Goal: Information Seeking & Learning: Learn about a topic

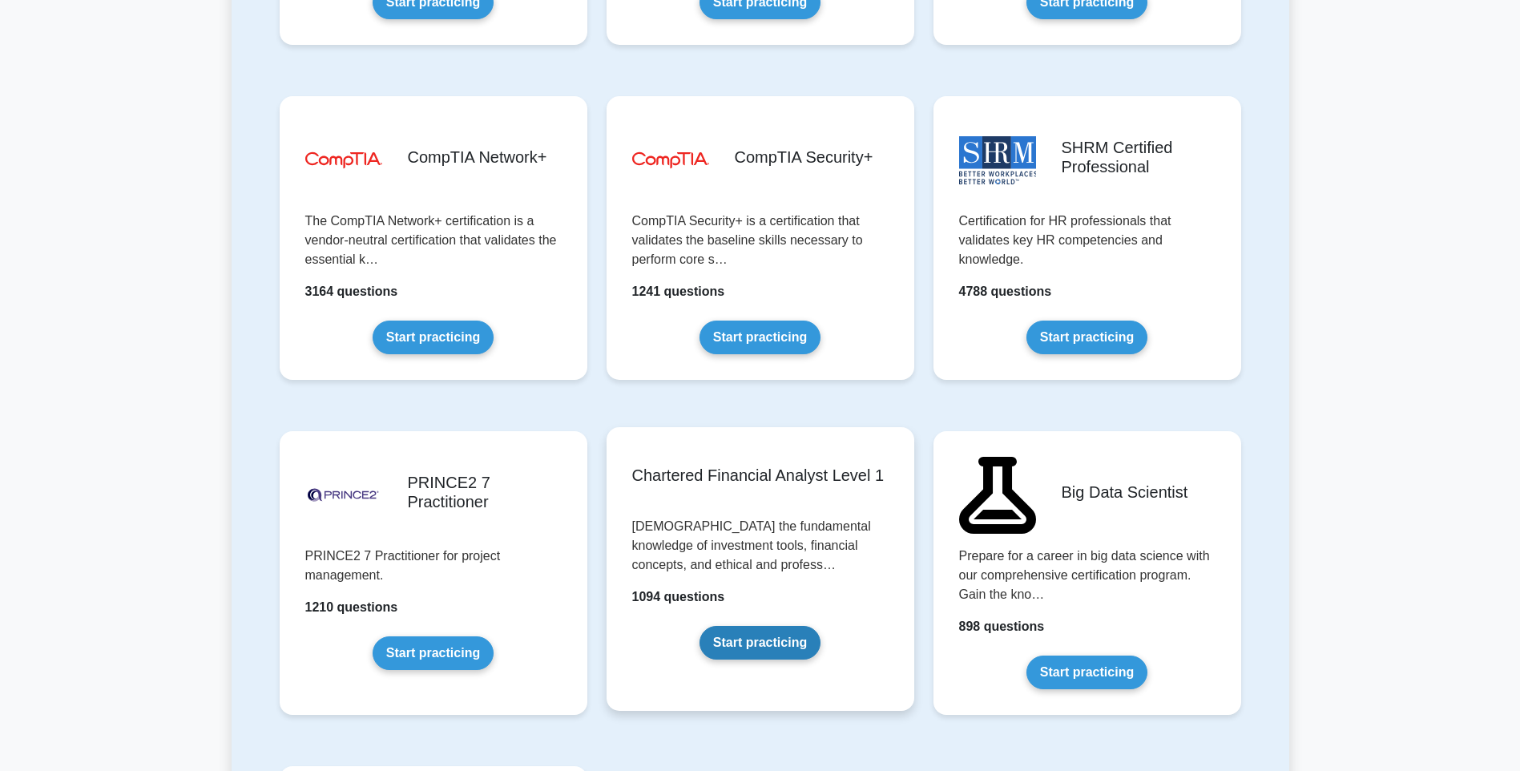
scroll to position [3045, 0]
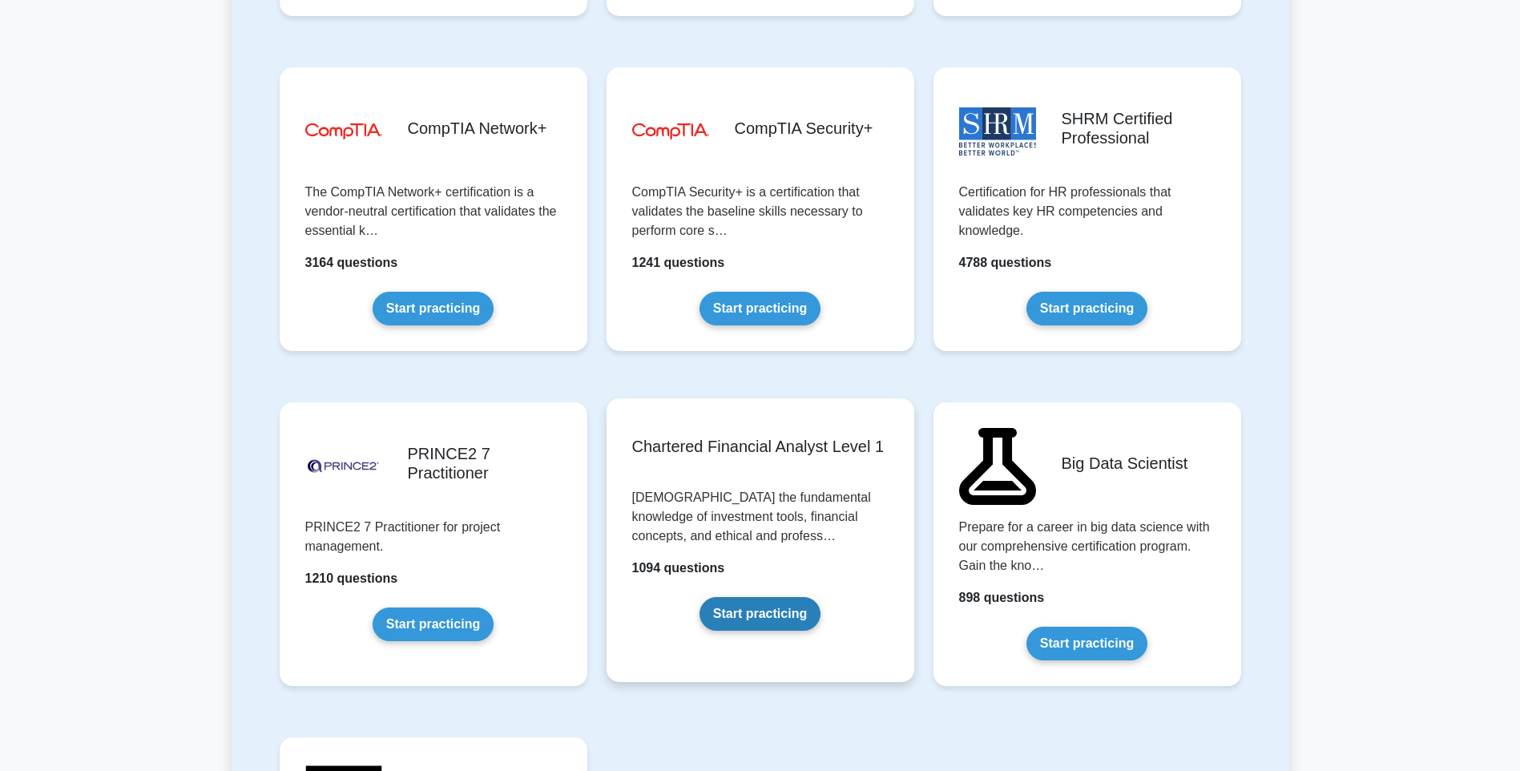
click at [771, 615] on link "Start practicing" at bounding box center [760, 614] width 121 height 34
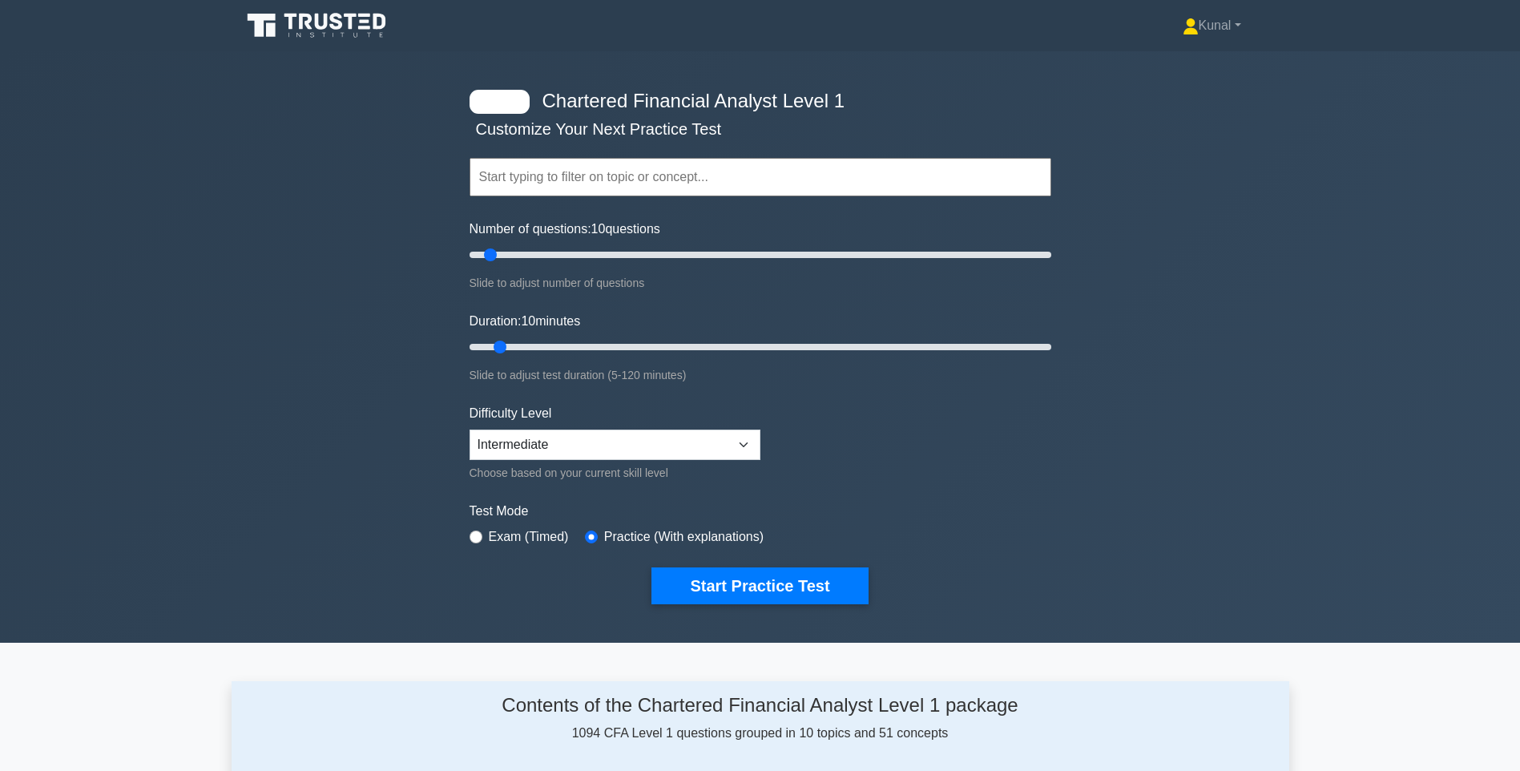
click at [640, 175] on input "text" at bounding box center [761, 177] width 582 height 38
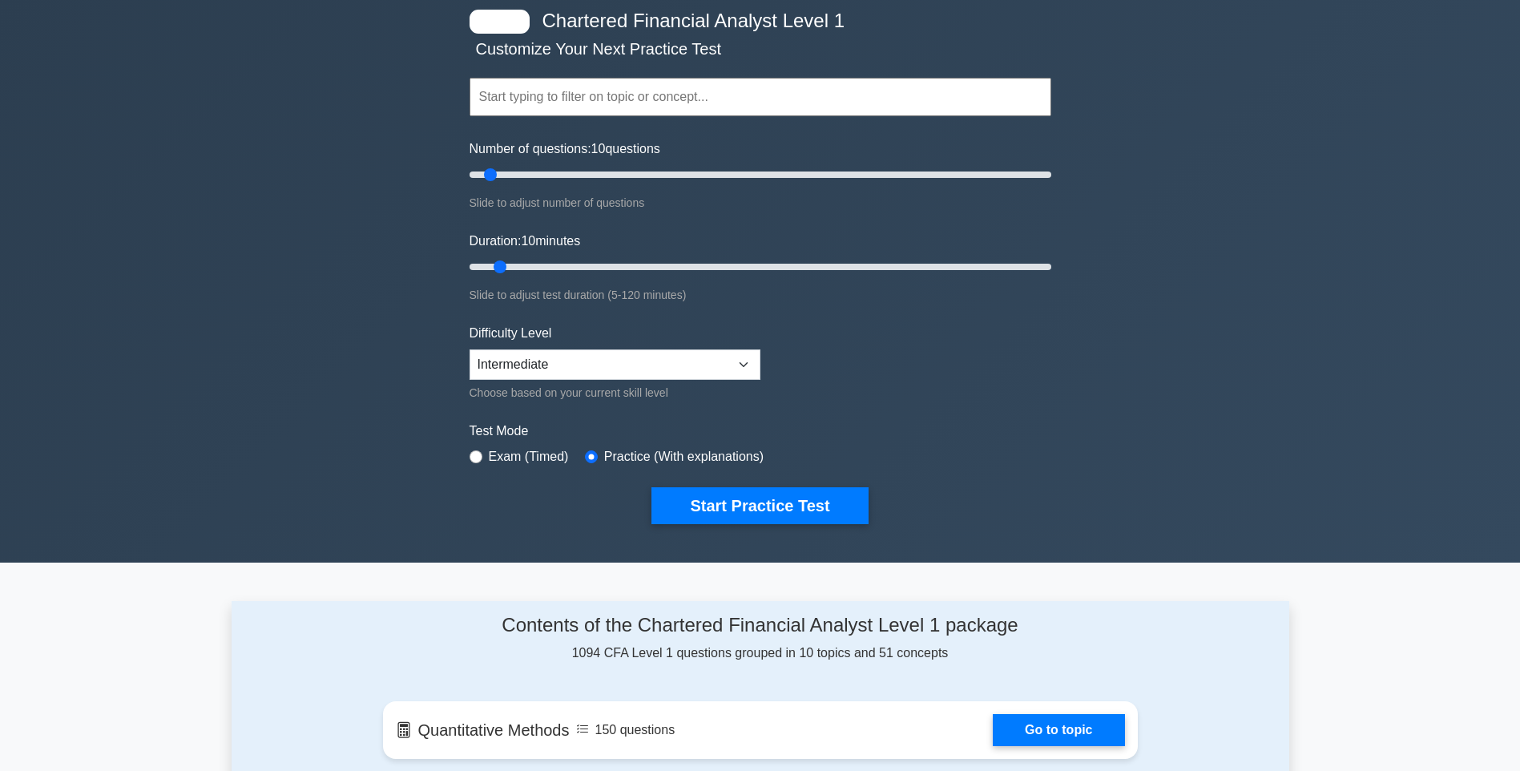
scroll to position [160, 0]
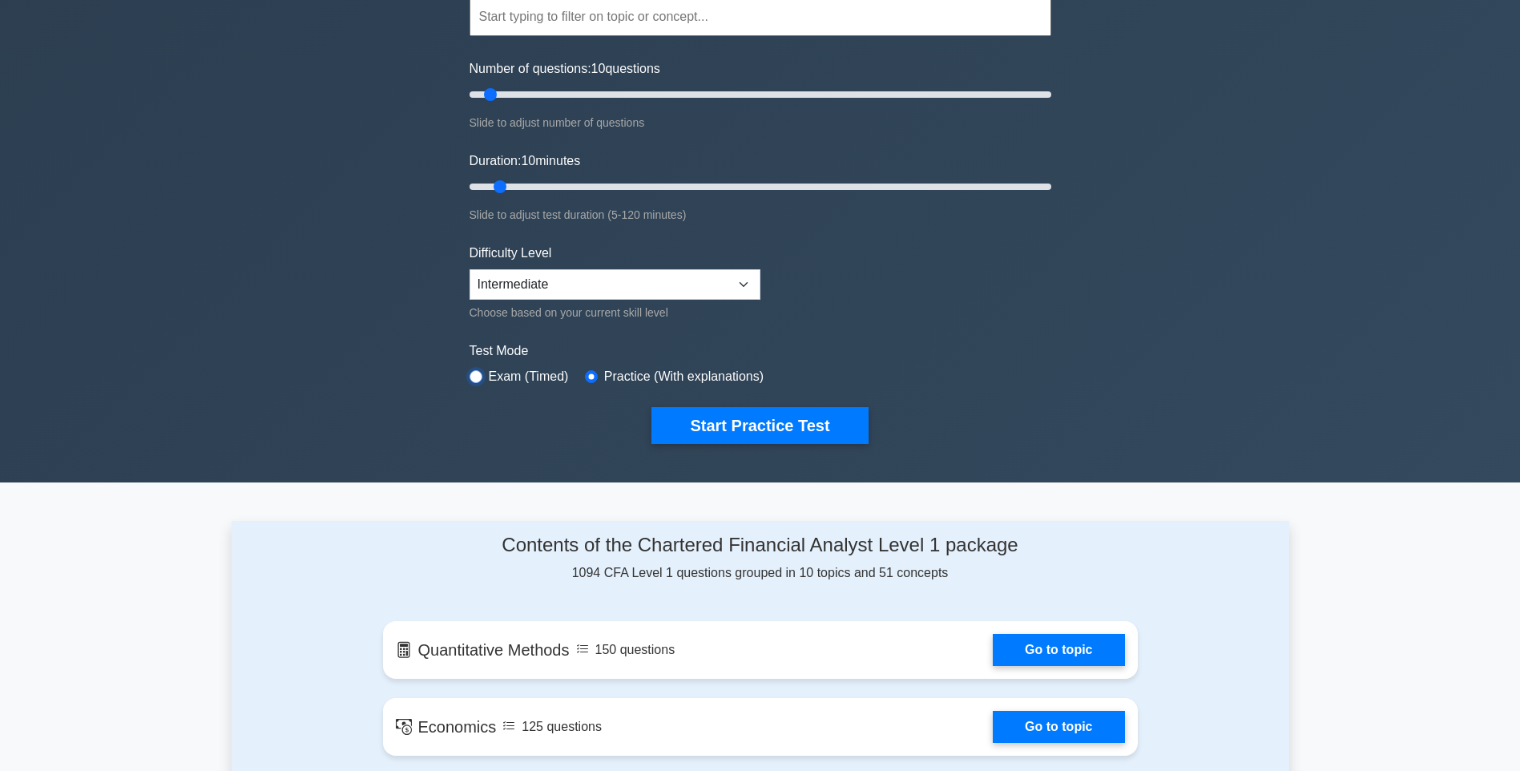
click at [481, 377] on input "radio" at bounding box center [476, 376] width 13 height 13
radio input "true"
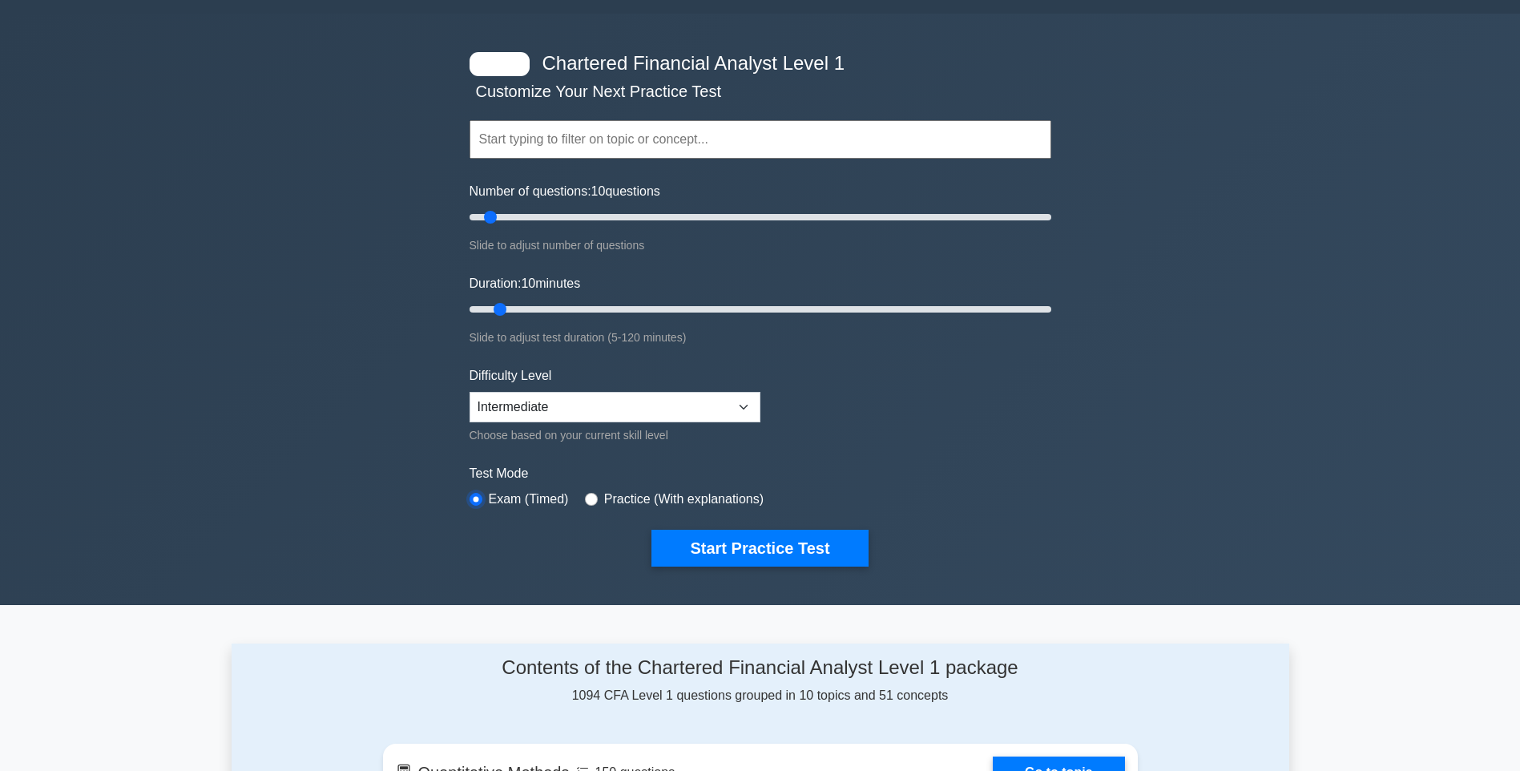
scroll to position [0, 0]
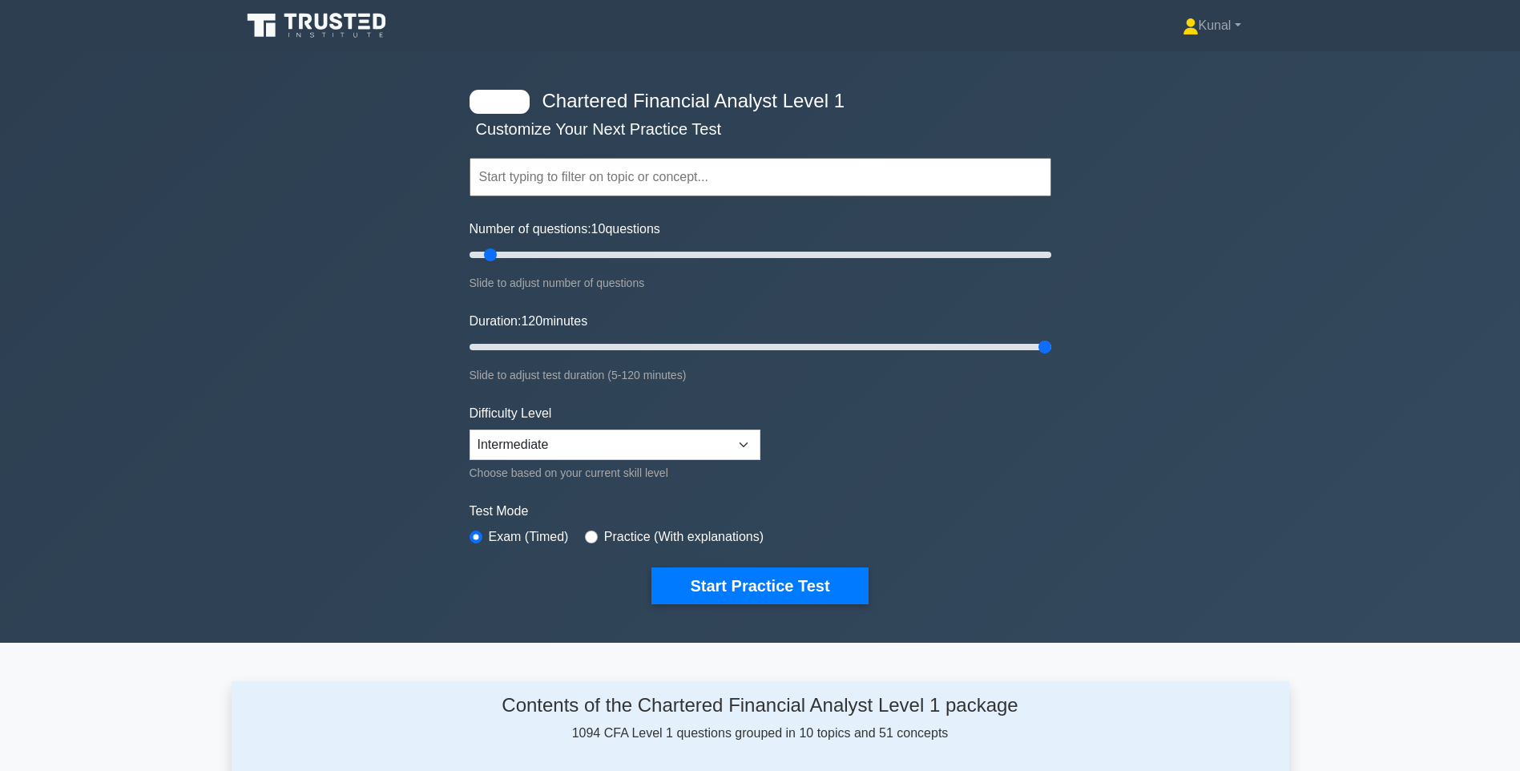
drag, startPoint x: 500, startPoint y: 346, endPoint x: 1108, endPoint y: 345, distance: 607.5
click at [1051, 345] on input "Duration: 120 minutes" at bounding box center [761, 346] width 582 height 19
drag, startPoint x: 1043, startPoint y: 346, endPoint x: 752, endPoint y: 349, distance: 290.9
type input "60"
click at [752, 349] on input "Duration: 60 minutes" at bounding box center [761, 346] width 582 height 19
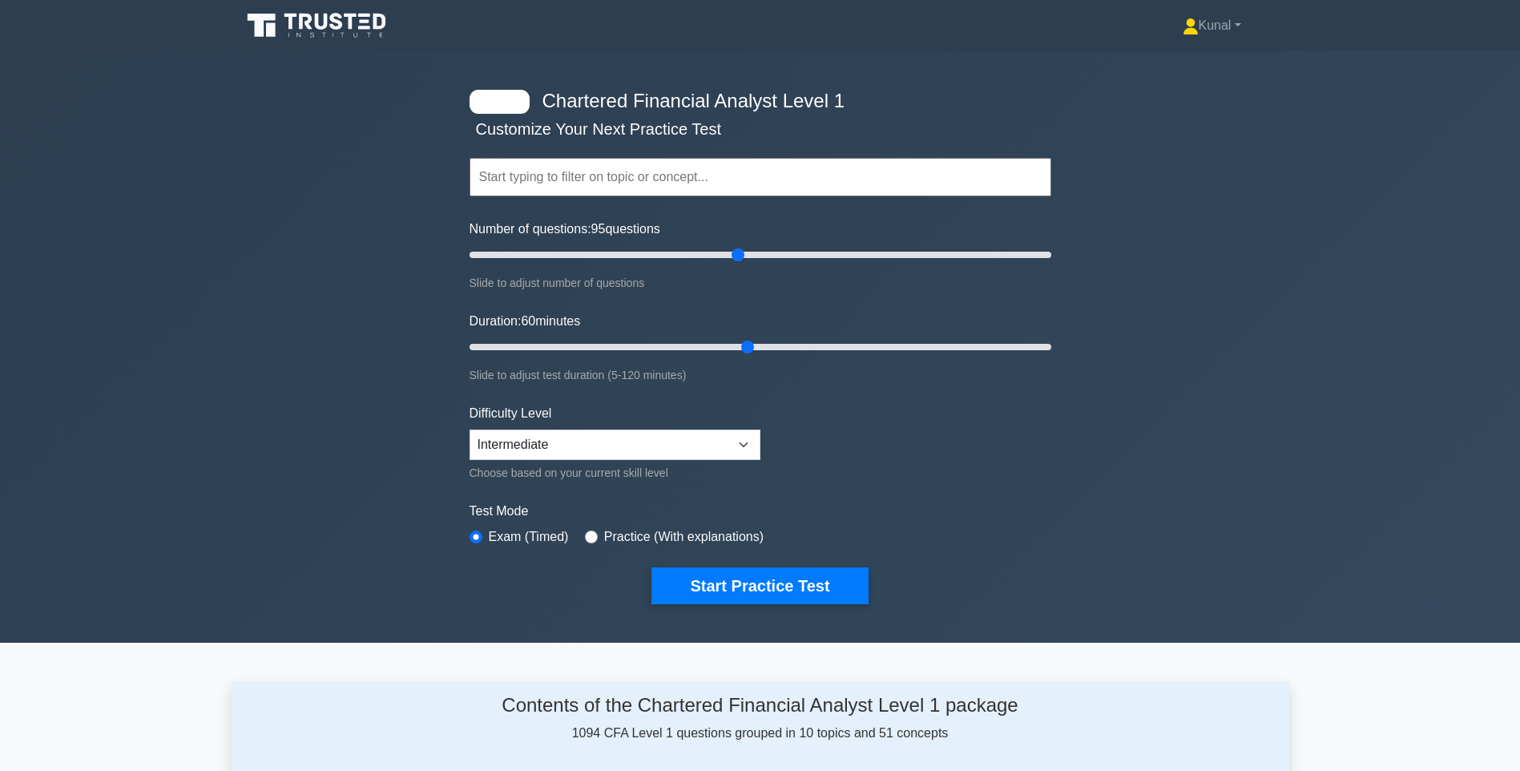
drag, startPoint x: 486, startPoint y: 254, endPoint x: 736, endPoint y: 277, distance: 251.9
click at [736, 264] on input "Number of questions: 95 questions" at bounding box center [761, 254] width 582 height 19
drag, startPoint x: 736, startPoint y: 258, endPoint x: 749, endPoint y: 256, distance: 12.3
type input "100"
click at [749, 256] on input "Number of questions: 100 questions" at bounding box center [761, 254] width 582 height 19
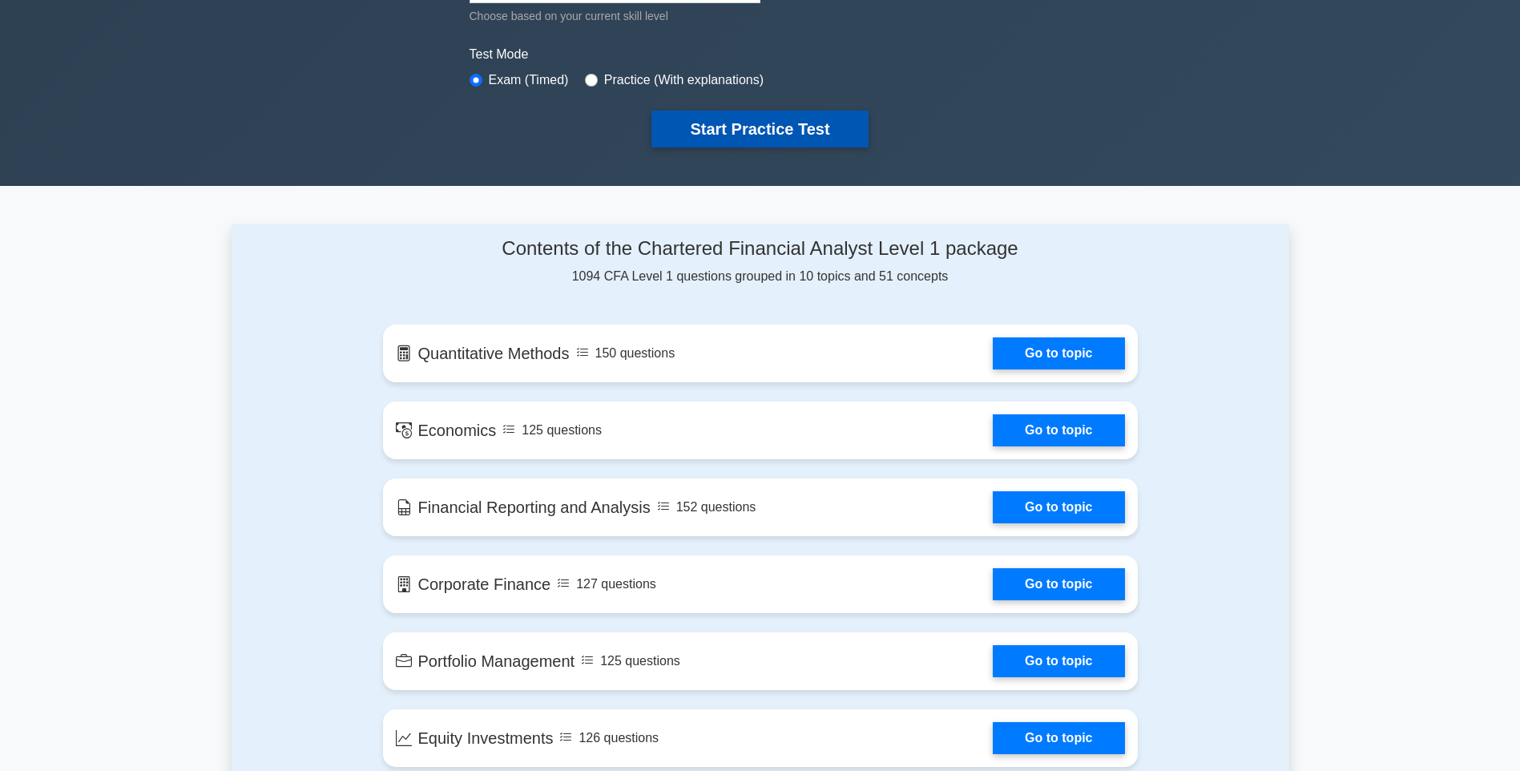
scroll to position [481, 0]
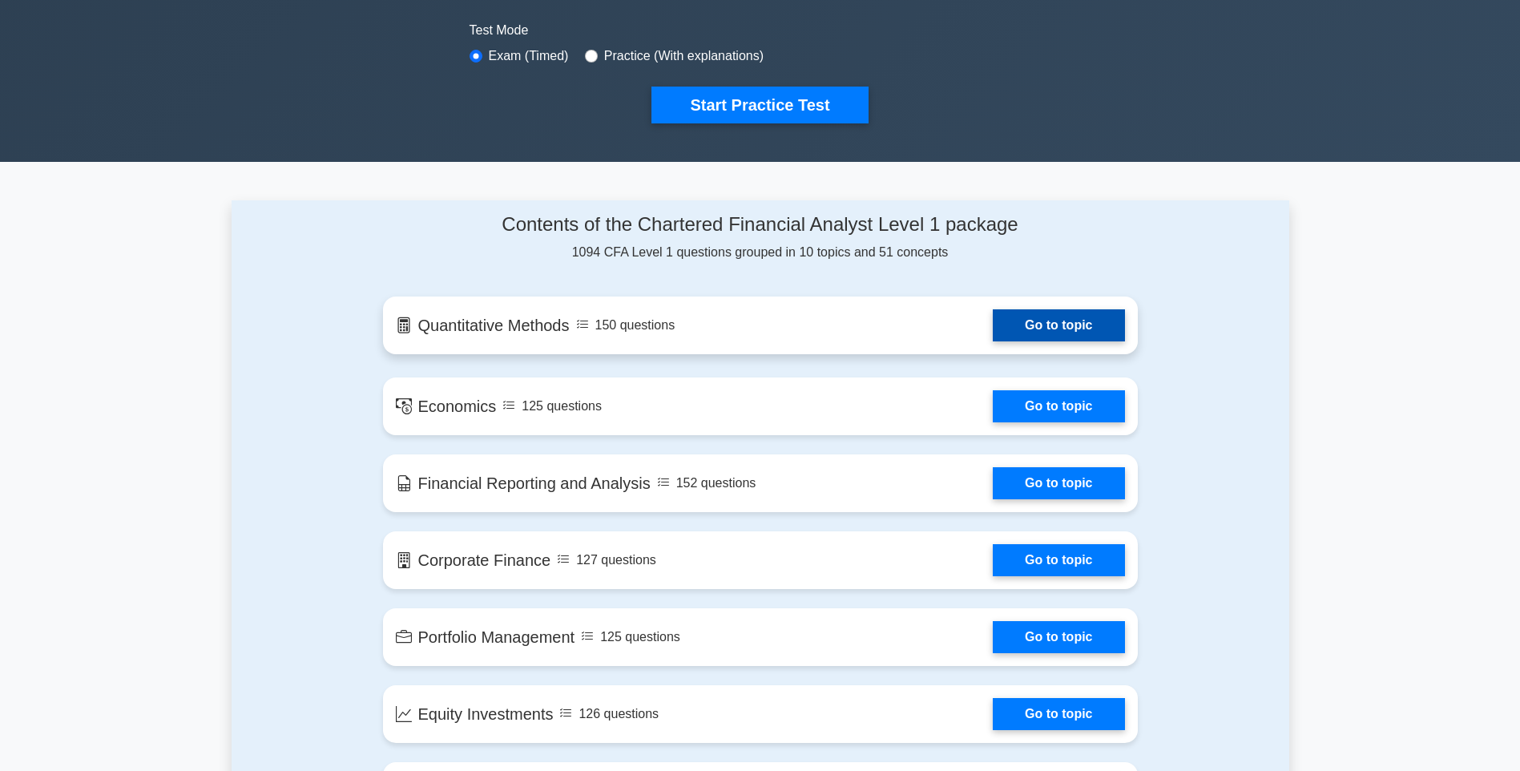
click at [1041, 319] on link "Go to topic" at bounding box center [1058, 325] width 131 height 32
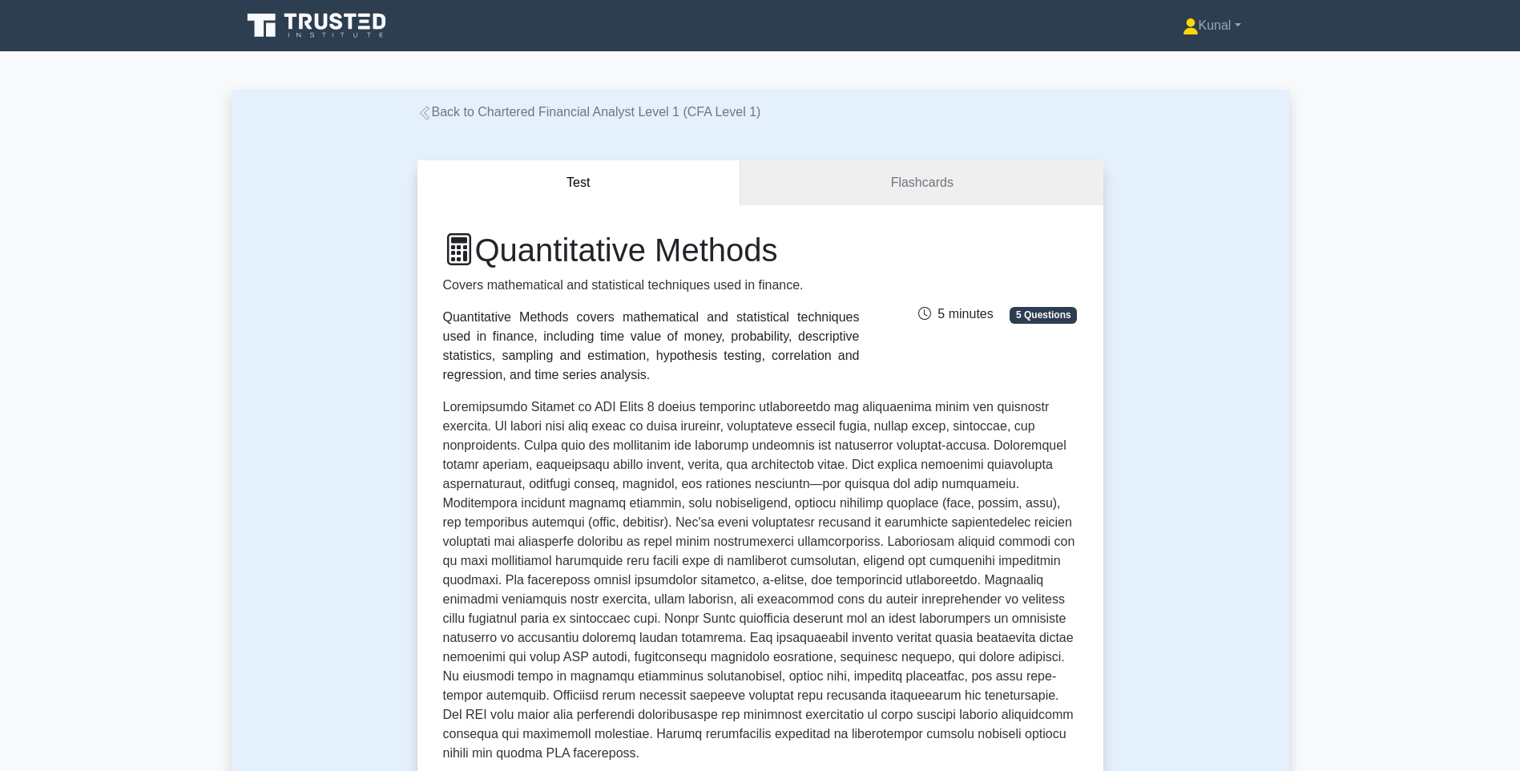
click at [425, 111] on icon at bounding box center [425, 113] width 14 height 14
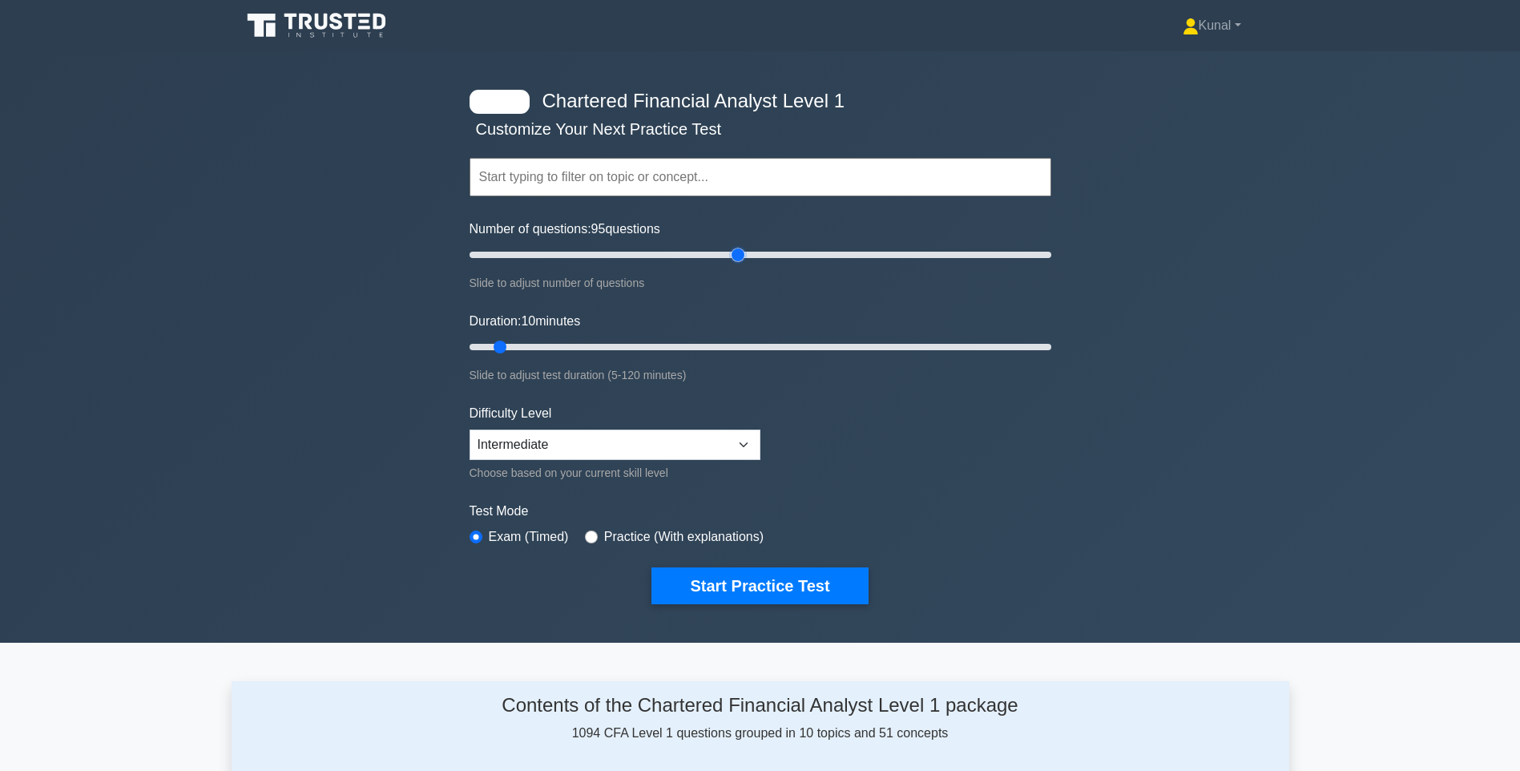
drag, startPoint x: 492, startPoint y: 254, endPoint x: 736, endPoint y: 263, distance: 244.6
click at [736, 263] on input "Number of questions: 95 questions" at bounding box center [761, 254] width 582 height 19
drag, startPoint x: 737, startPoint y: 255, endPoint x: 749, endPoint y: 252, distance: 12.4
type input "100"
click at [749, 252] on input "Number of questions: 100 questions" at bounding box center [761, 254] width 582 height 19
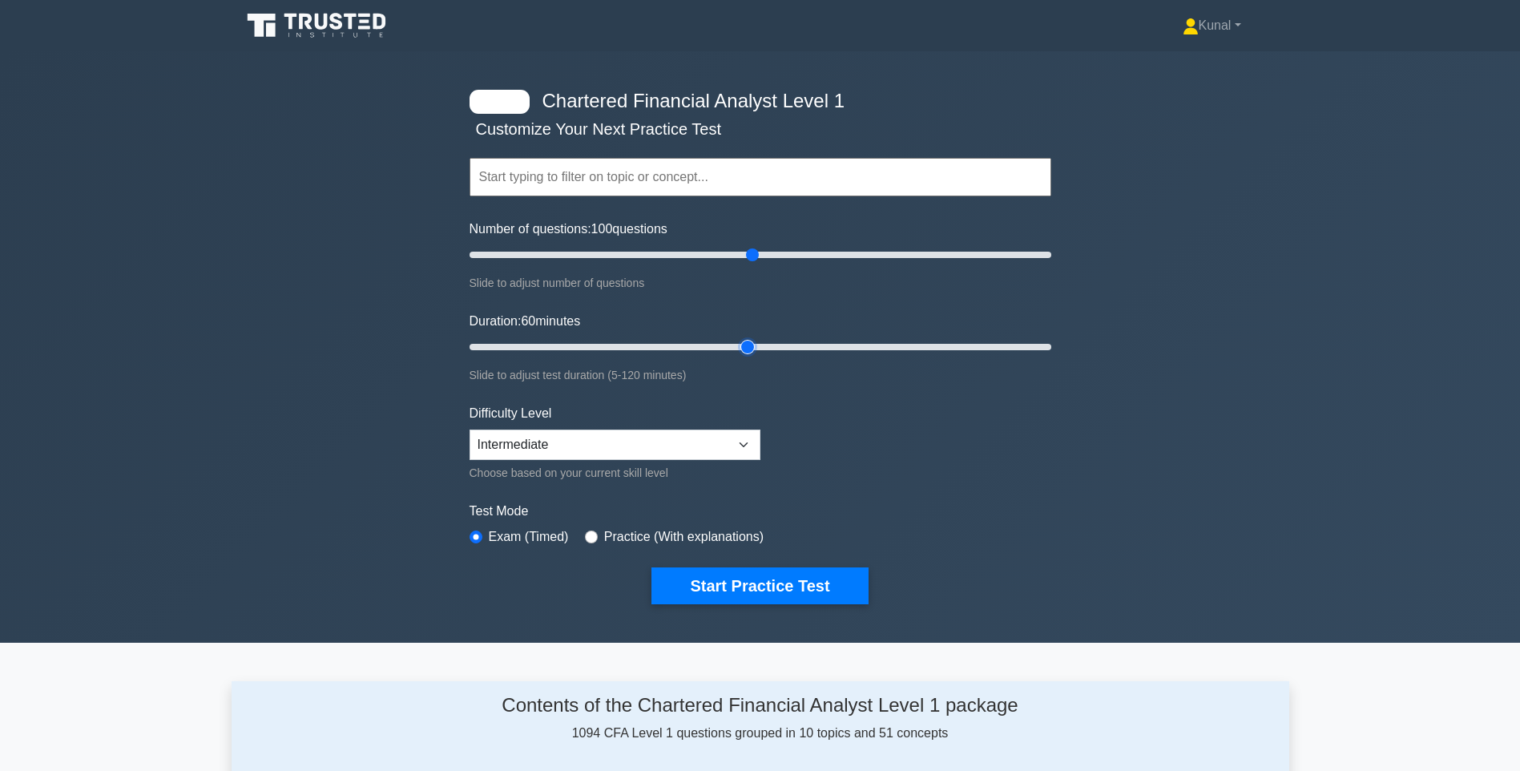
drag, startPoint x: 504, startPoint y: 345, endPoint x: 745, endPoint y: 344, distance: 241.2
type input "60"
click at [745, 344] on input "Duration: 60 minutes" at bounding box center [761, 346] width 582 height 19
click at [742, 588] on button "Start Practice Test" at bounding box center [760, 585] width 216 height 37
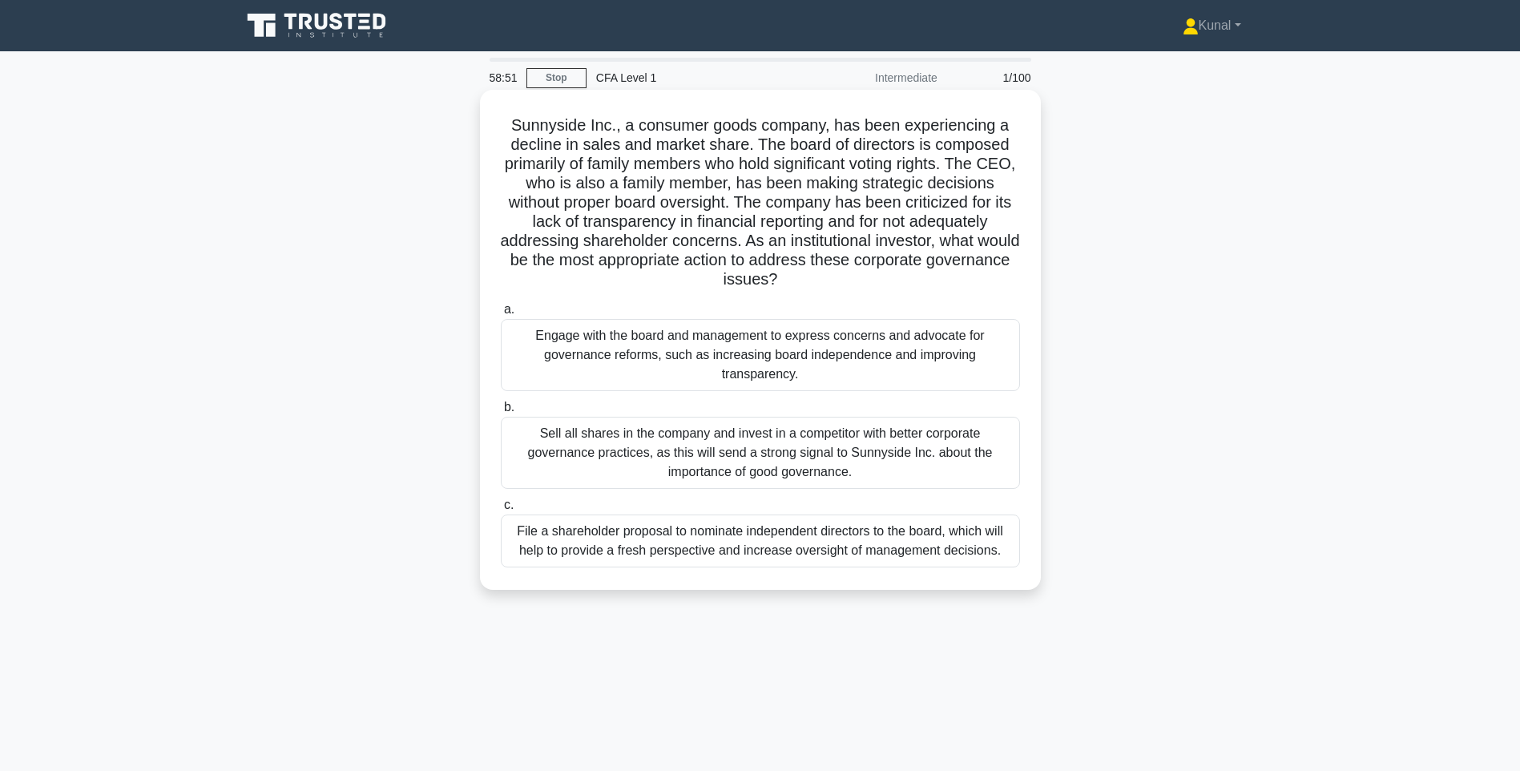
click at [631, 539] on div "File a shareholder proposal to nominate independent directors to the board, whi…" at bounding box center [760, 540] width 519 height 53
click at [501, 510] on input "c. File a shareholder proposal to nominate independent directors to the board, …" at bounding box center [501, 505] width 0 height 10
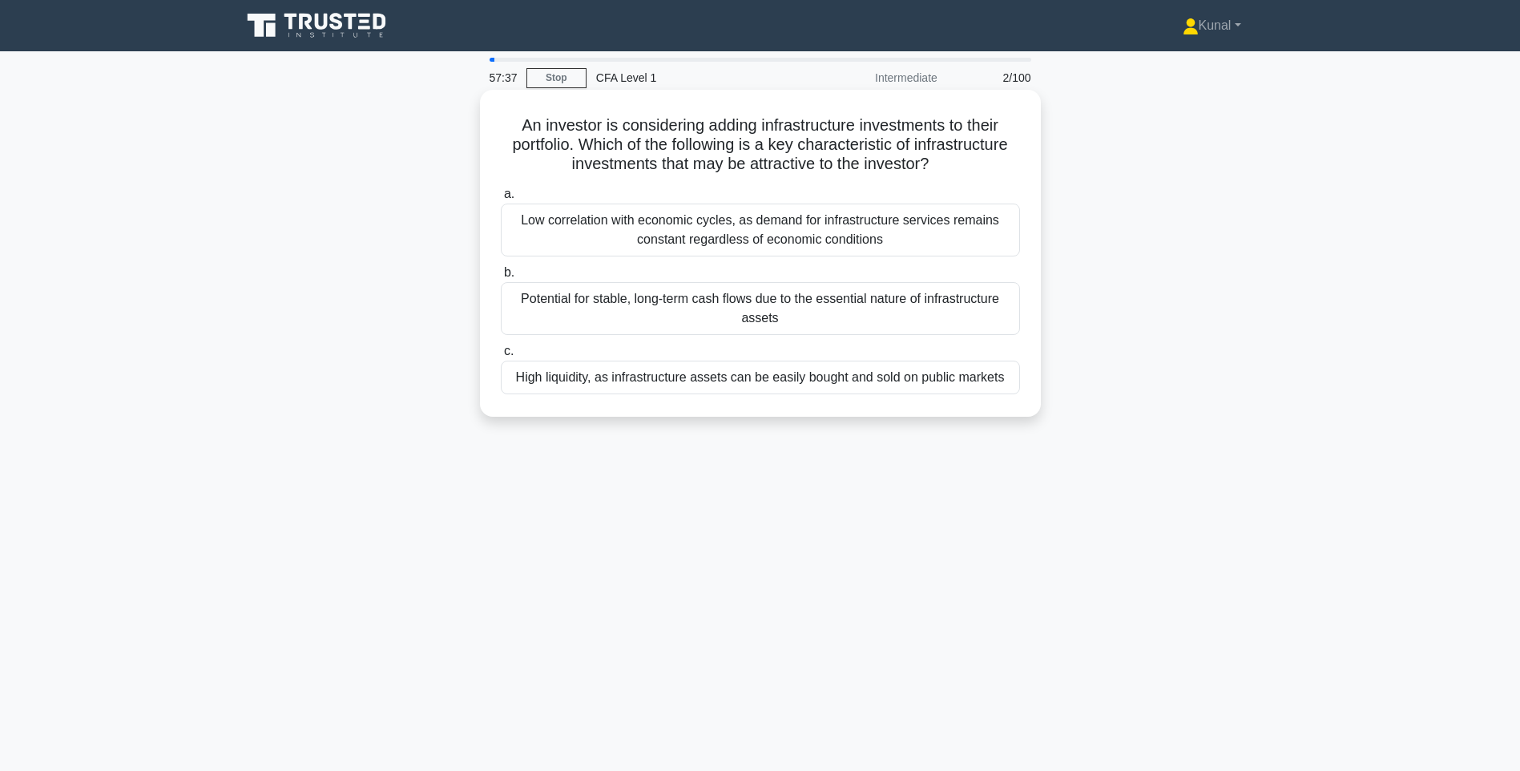
click at [787, 321] on div "Potential for stable, long-term cash flows due to the essential nature of infra…" at bounding box center [760, 308] width 519 height 53
click at [501, 278] on input "b. Potential for stable, long-term cash flows due to the essential nature of in…" at bounding box center [501, 273] width 0 height 10
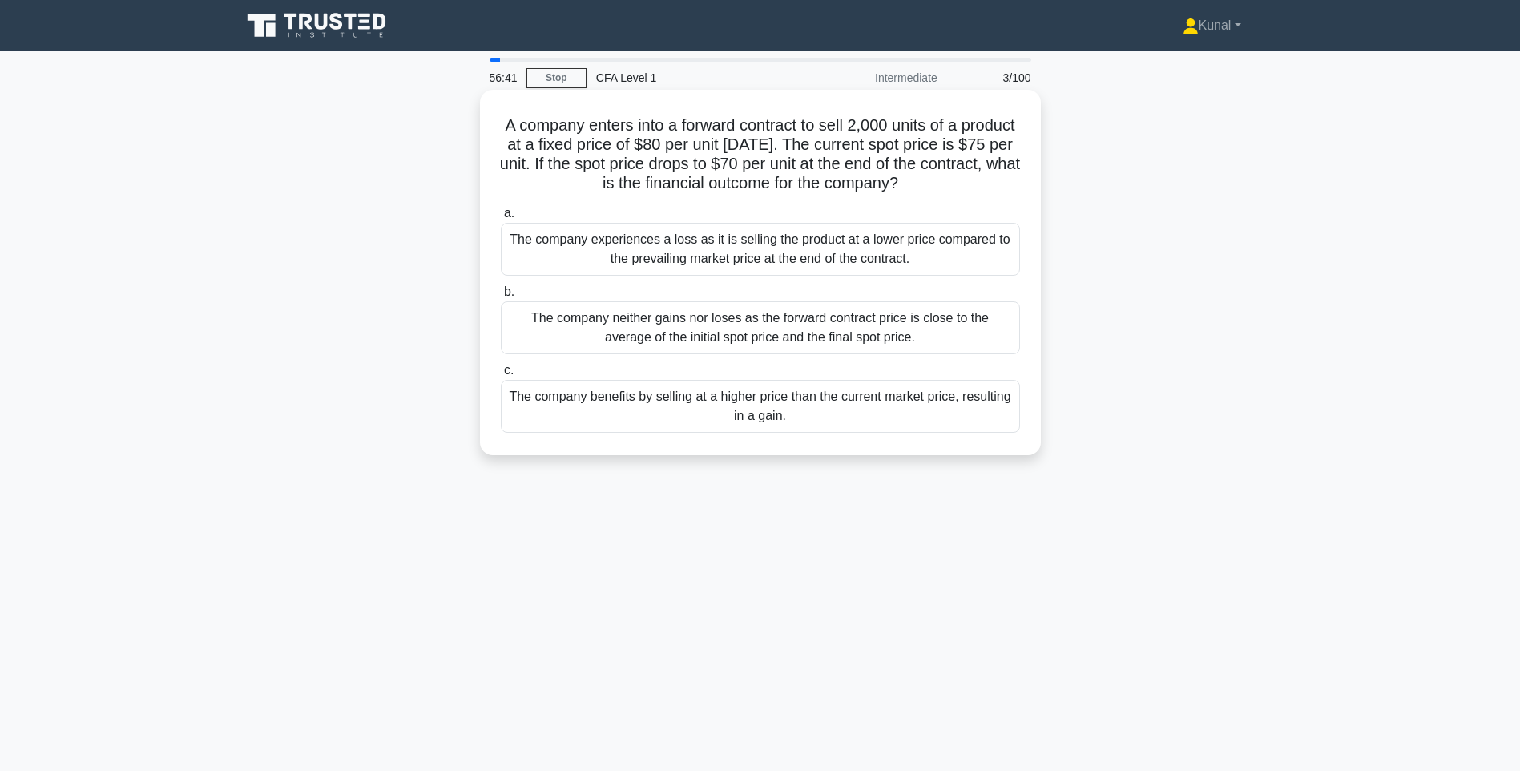
click at [749, 416] on div "The company benefits by selling at a higher price than the current market price…" at bounding box center [760, 406] width 519 height 53
click at [501, 376] on input "c. The company benefits by selling at a higher price than the current market pr…" at bounding box center [501, 370] width 0 height 10
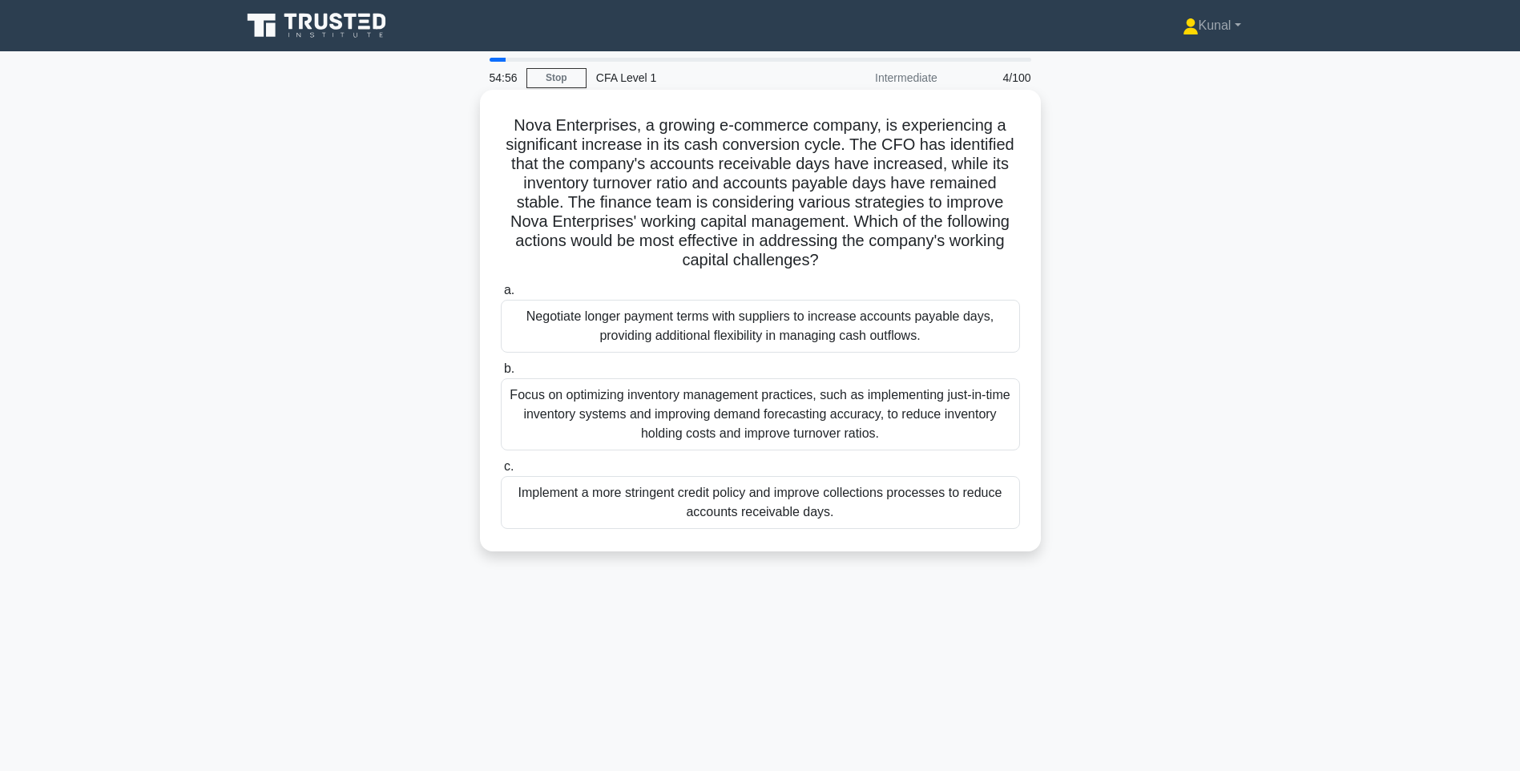
click at [708, 519] on div "Implement a more stringent credit policy and improve collections processes to r…" at bounding box center [760, 502] width 519 height 53
click at [501, 472] on input "c. Implement a more stringent credit policy and improve collections processes t…" at bounding box center [501, 467] width 0 height 10
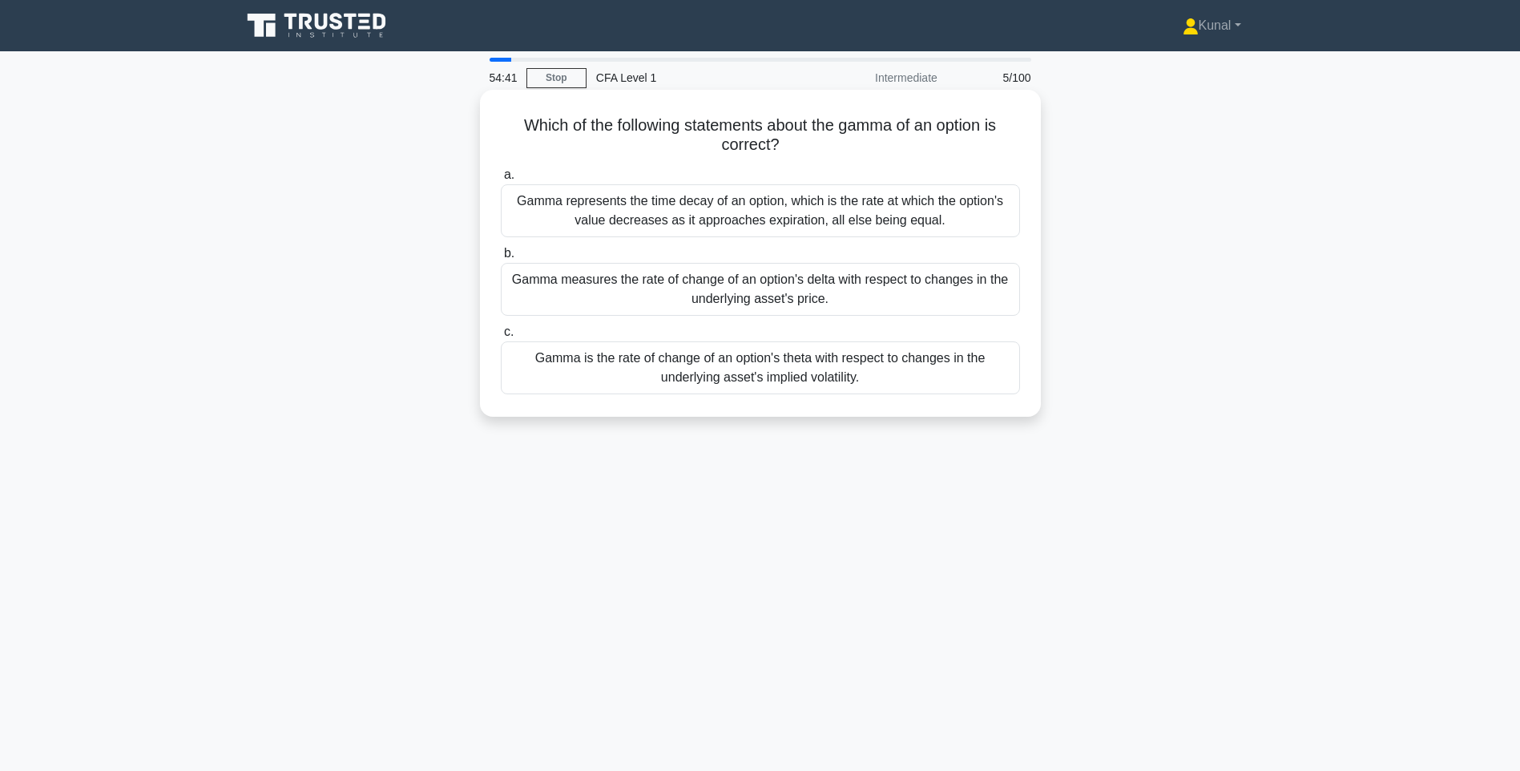
click at [679, 289] on div "Gamma measures the rate of change of an option's delta with respect to changes …" at bounding box center [760, 289] width 519 height 53
click at [501, 259] on input "b. Gamma measures the rate of change of an option's delta with respect to chang…" at bounding box center [501, 253] width 0 height 10
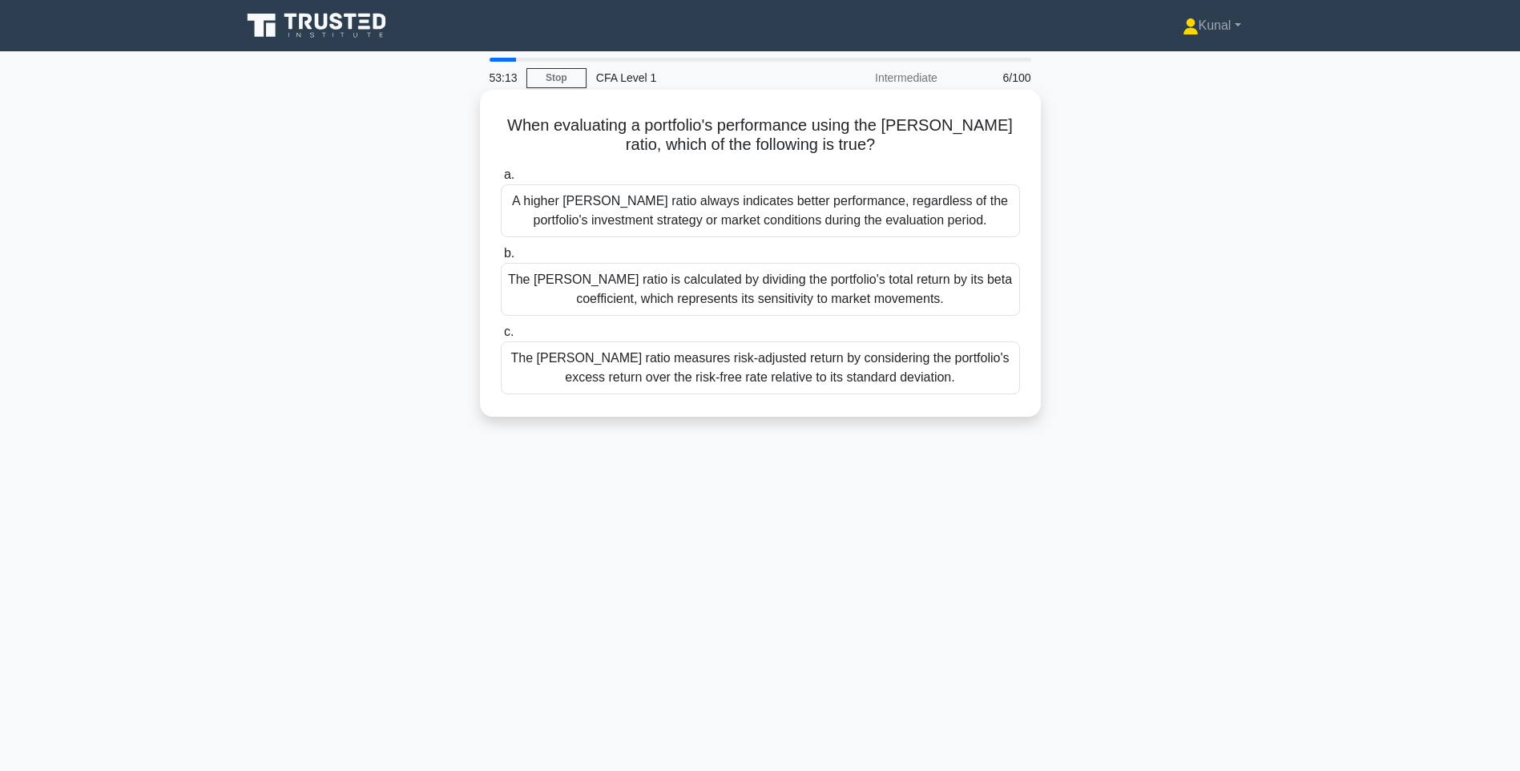
click at [765, 381] on div "The [PERSON_NAME] ratio measures risk-adjusted return by considering the portfo…" at bounding box center [760, 367] width 519 height 53
click at [501, 337] on input "c. The [PERSON_NAME] ratio measures risk-adjusted return by considering the por…" at bounding box center [501, 332] width 0 height 10
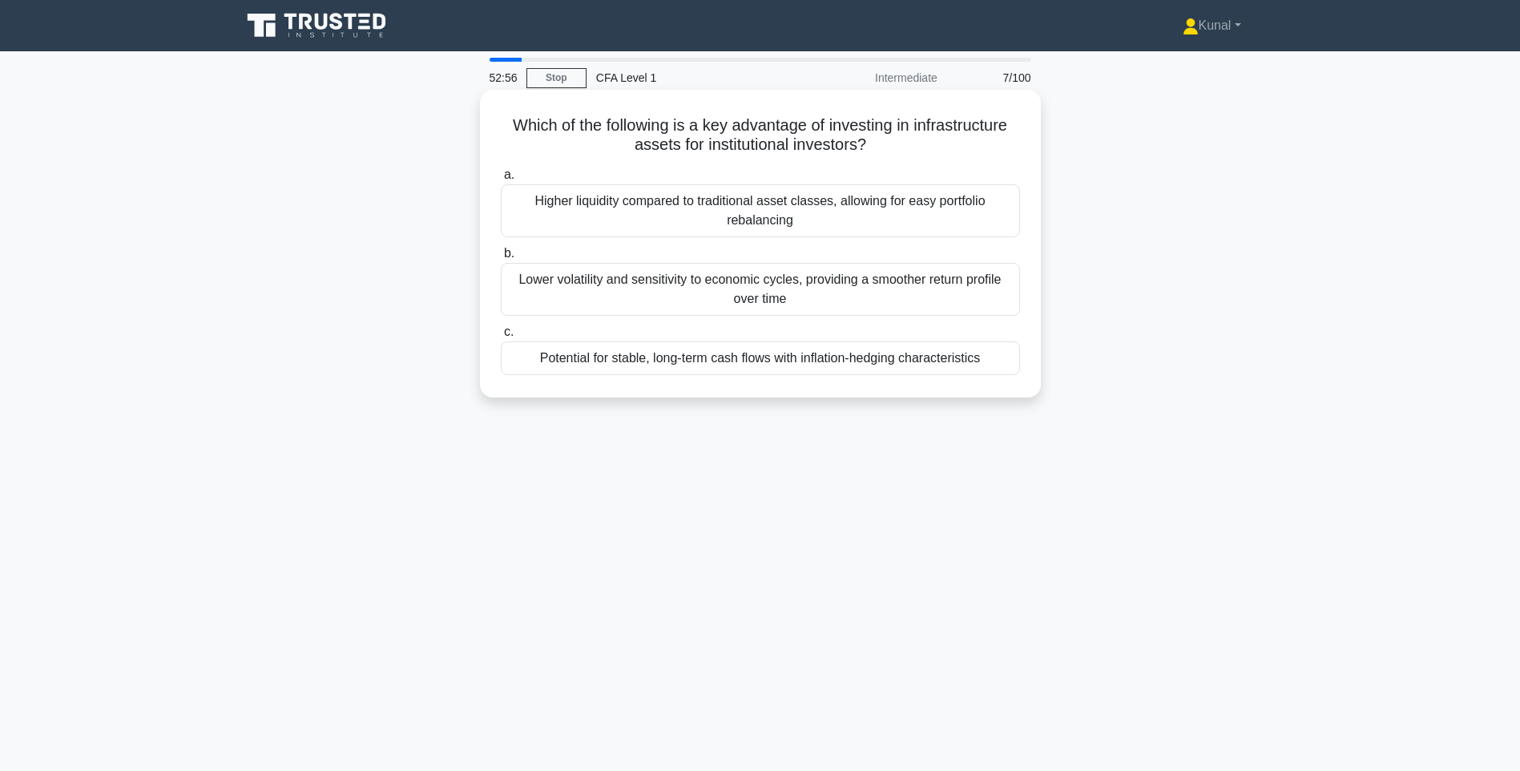
click at [708, 363] on div "Potential for stable, long-term cash flows with inflation-hedging characteristi…" at bounding box center [760, 358] width 519 height 34
click at [501, 337] on input "c. Potential for stable, long-term cash flows with inflation-hedging characteri…" at bounding box center [501, 332] width 0 height 10
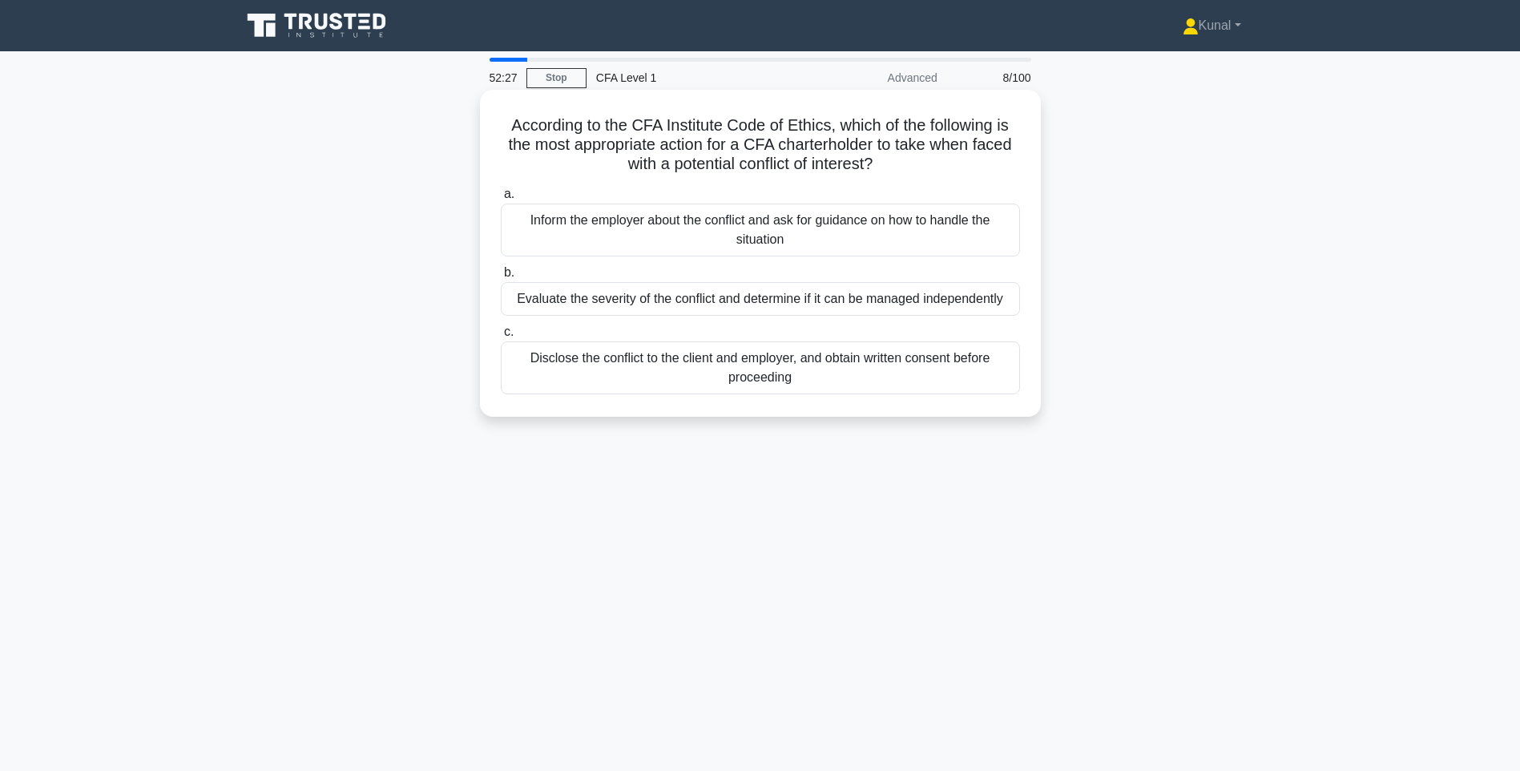
click at [668, 243] on div "Inform the employer about the conflict and ask for guidance on how to handle th…" at bounding box center [760, 230] width 519 height 53
click at [501, 200] on input "a. Inform the employer about the conflict and ask for guidance on how to handle…" at bounding box center [501, 194] width 0 height 10
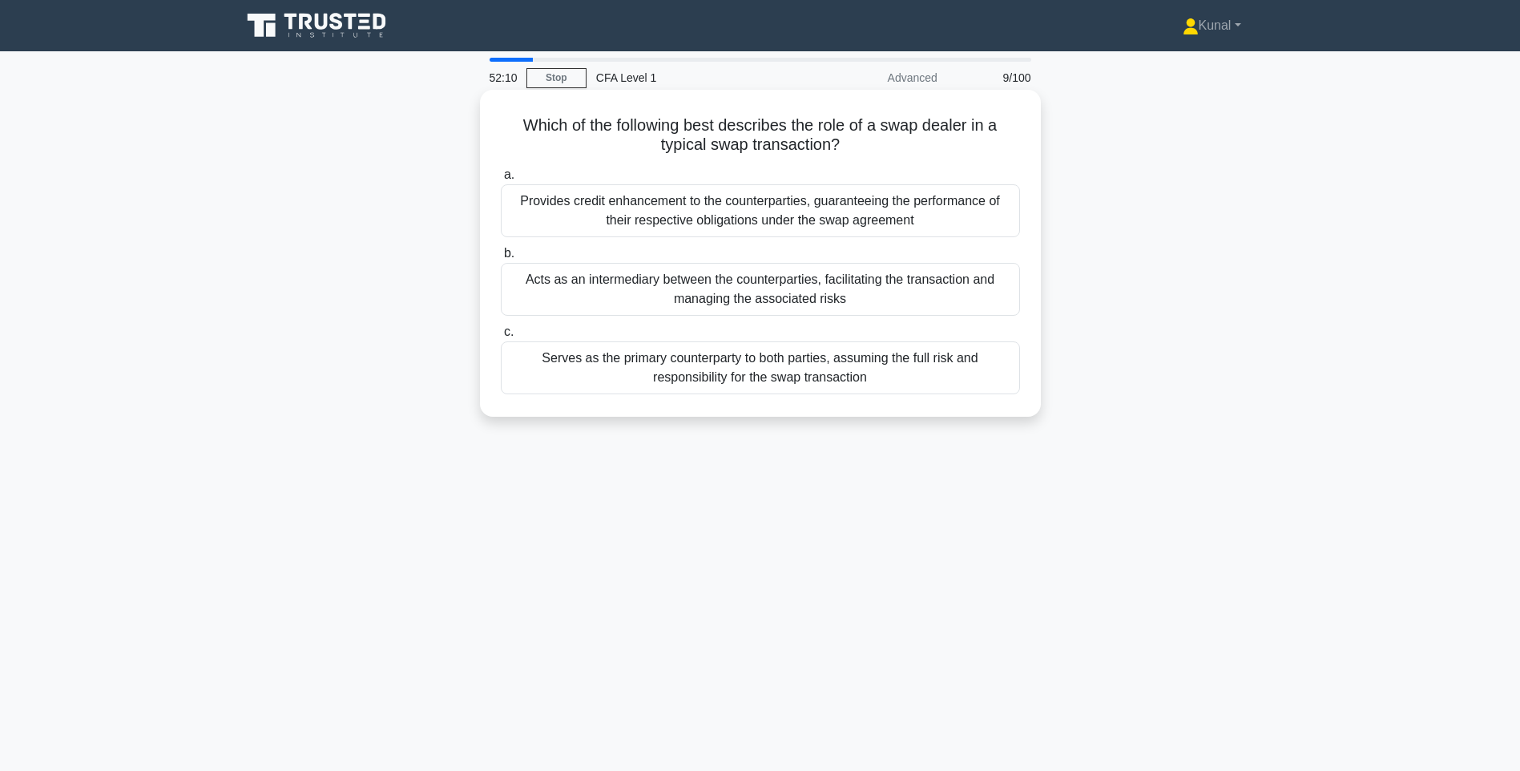
drag, startPoint x: 628, startPoint y: 119, endPoint x: 846, endPoint y: 155, distance: 220.9
click at [846, 155] on h5 "Which of the following best describes the role of a swap dealer in a typical sw…" at bounding box center [760, 135] width 523 height 40
drag, startPoint x: 517, startPoint y: 122, endPoint x: 872, endPoint y: 153, distance: 356.4
click at [872, 153] on h5 "Which of the following best describes the role of a swap dealer in a typical sw…" at bounding box center [760, 135] width 523 height 40
click at [689, 130] on h5 "Which of the following best describes the role of a swap dealer in a typical sw…" at bounding box center [760, 135] width 523 height 40
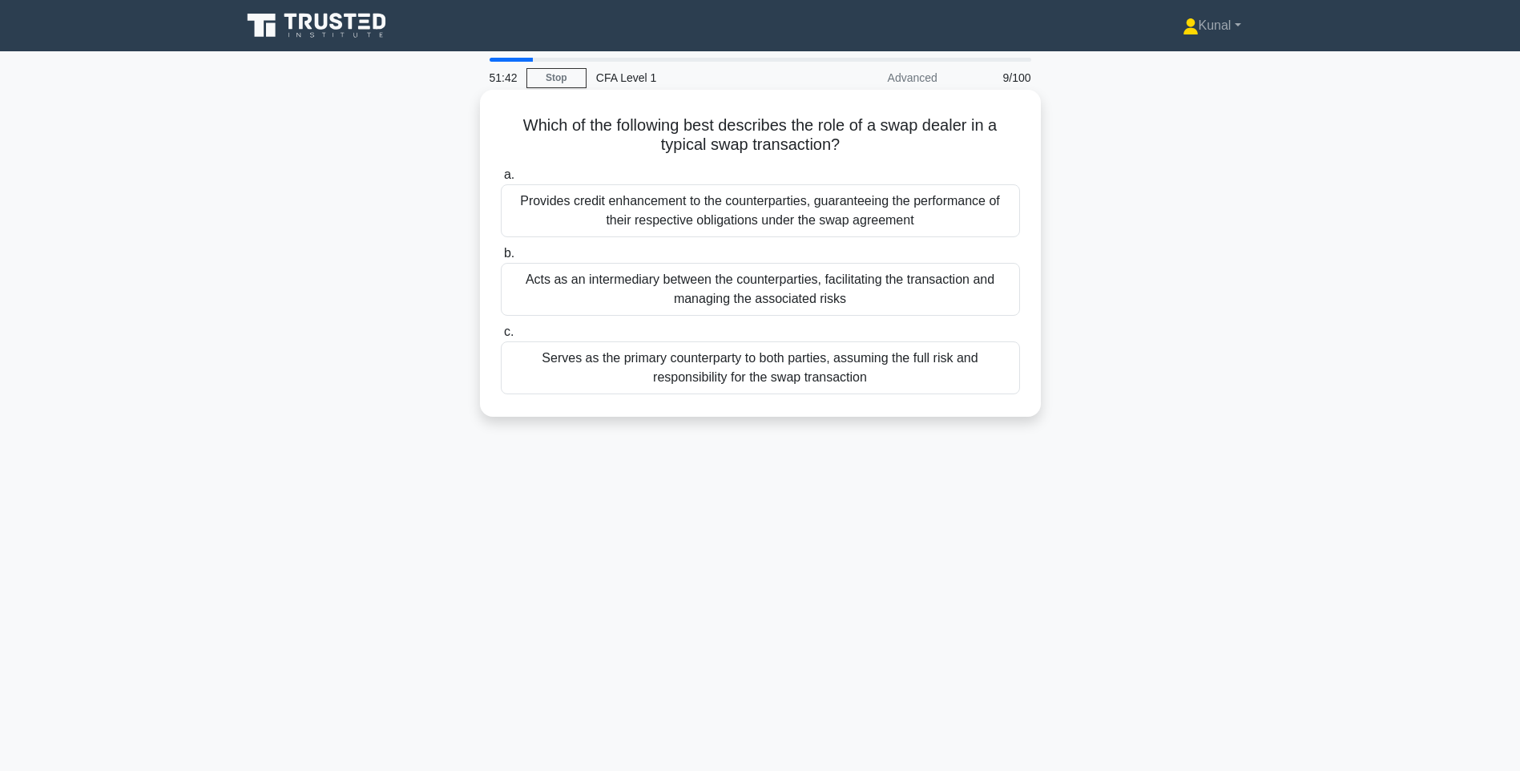
click at [649, 292] on div "Acts as an intermediary between the counterparties, facilitating the transactio…" at bounding box center [760, 289] width 519 height 53
click at [501, 259] on input "b. Acts as an intermediary between the counterparties, facilitating the transac…" at bounding box center [501, 253] width 0 height 10
click at [692, 283] on div "Bond prices and yields have an inverse relationship, where bond prices fall whe…" at bounding box center [760, 289] width 519 height 53
click at [501, 259] on input "[PERSON_NAME] prices and yields have an inverse relationship, where bond prices…" at bounding box center [501, 253] width 0 height 10
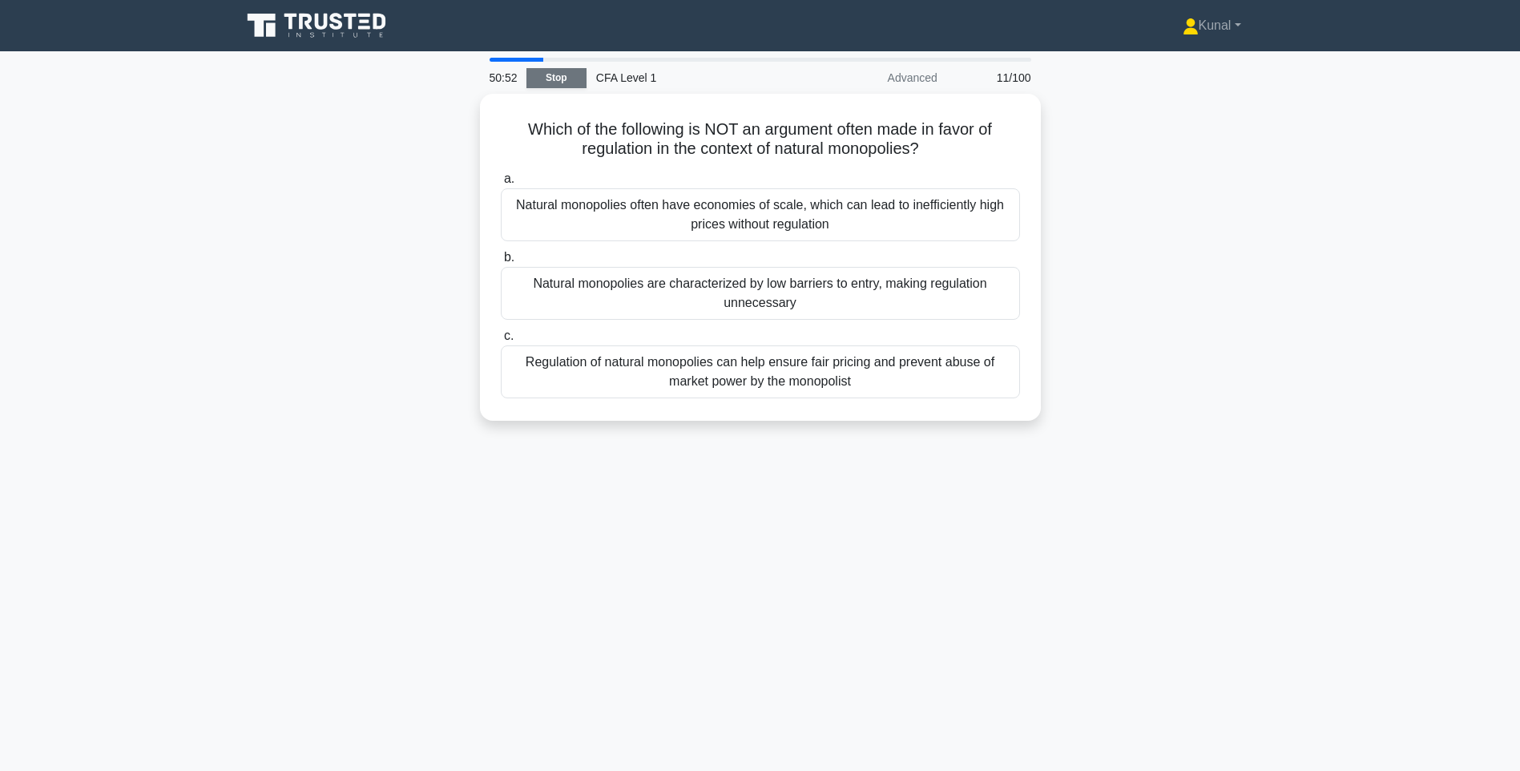
click at [571, 75] on link "Stop" at bounding box center [557, 78] width 60 height 20
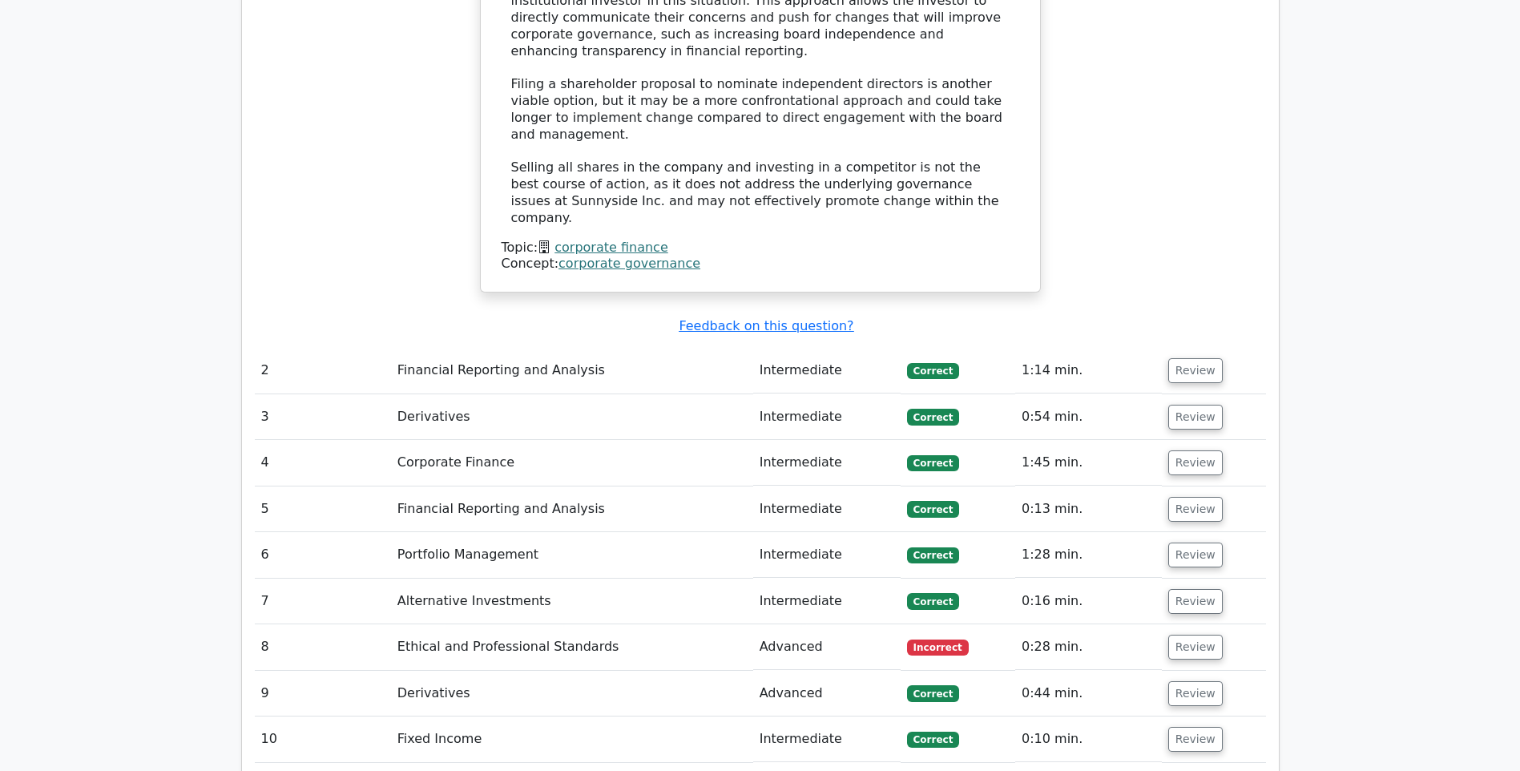
scroll to position [1603, 0]
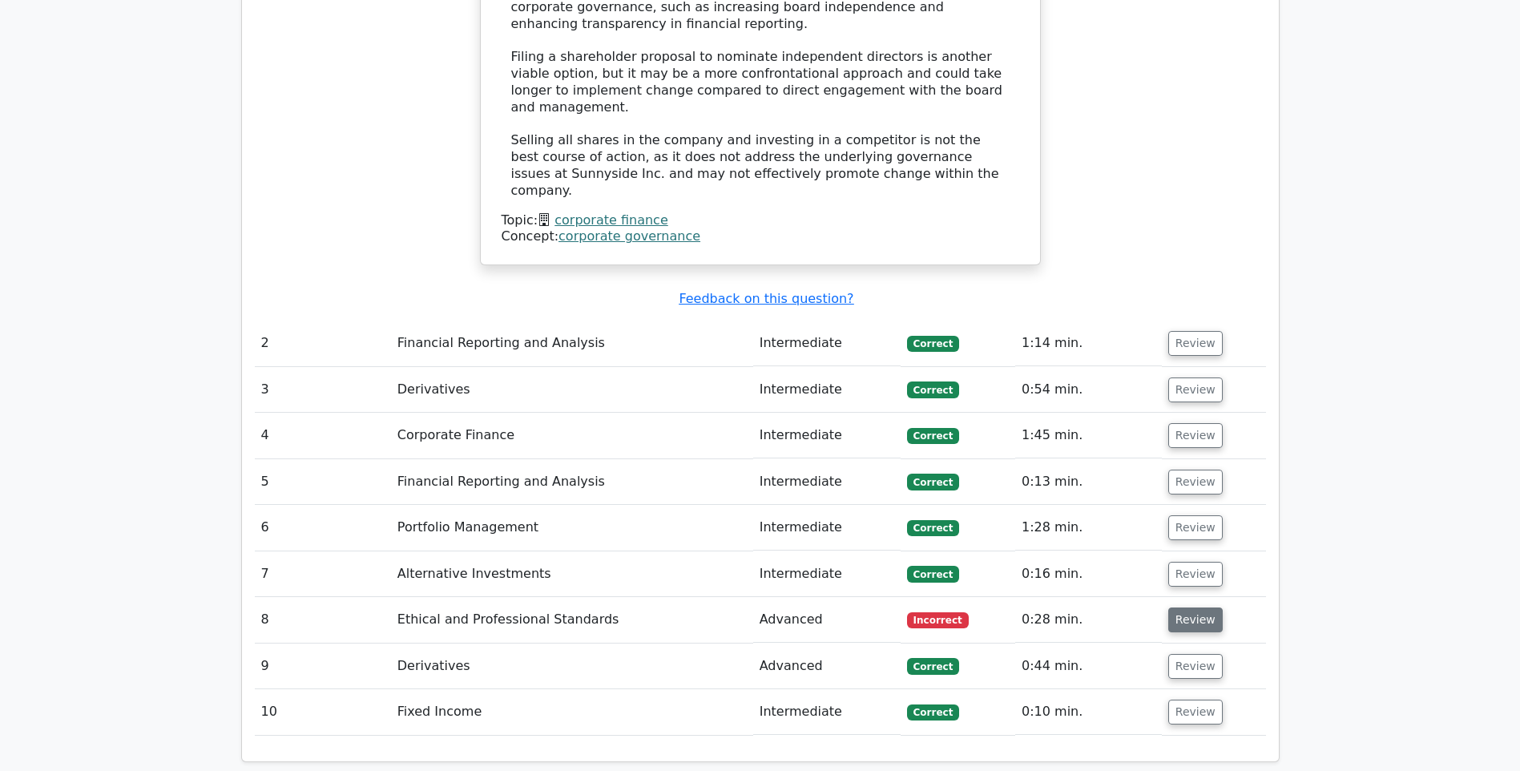
click at [1179, 607] on button "Review" at bounding box center [1195, 619] width 54 height 25
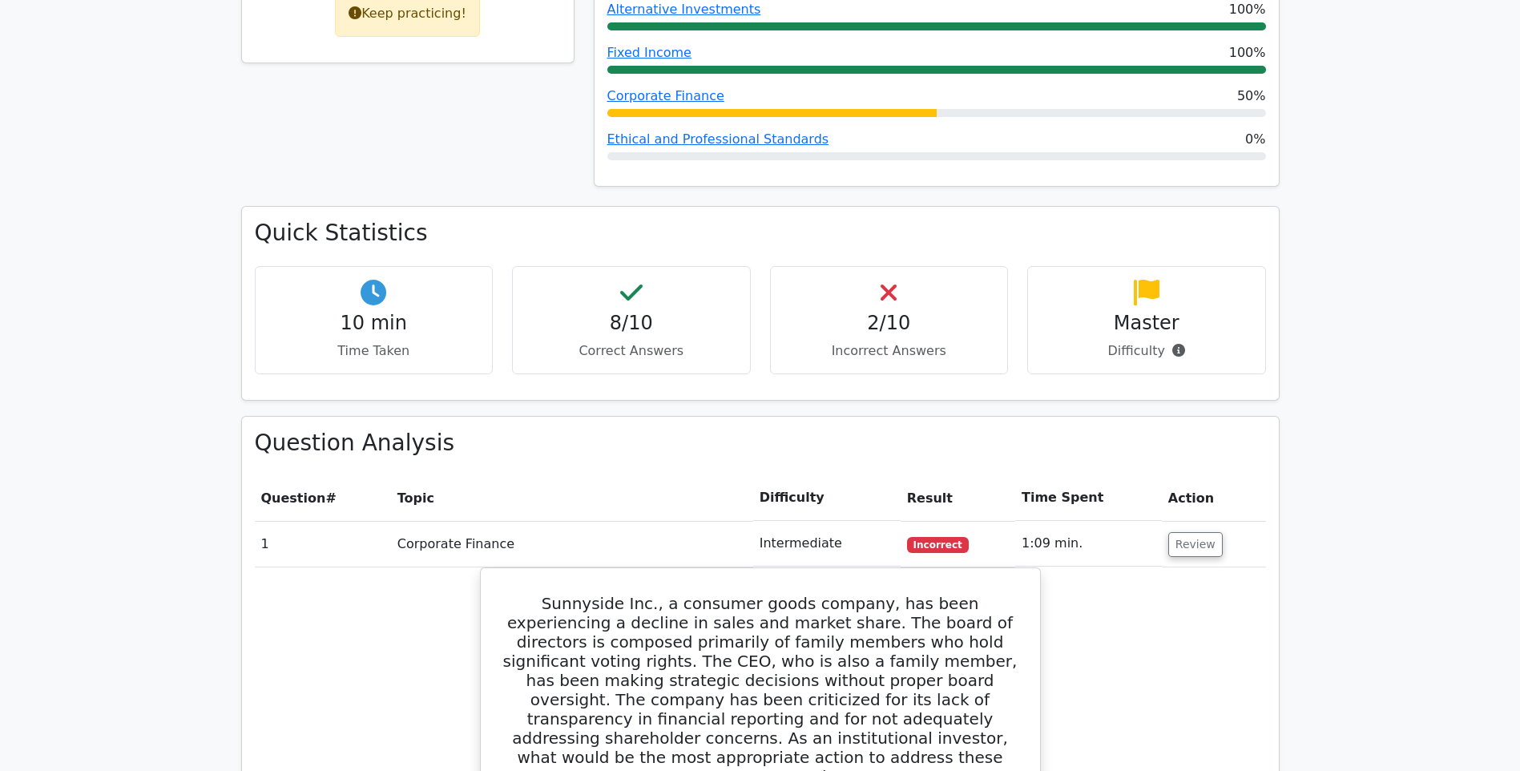
scroll to position [0, 0]
